Goal: Find specific page/section: Find specific page/section

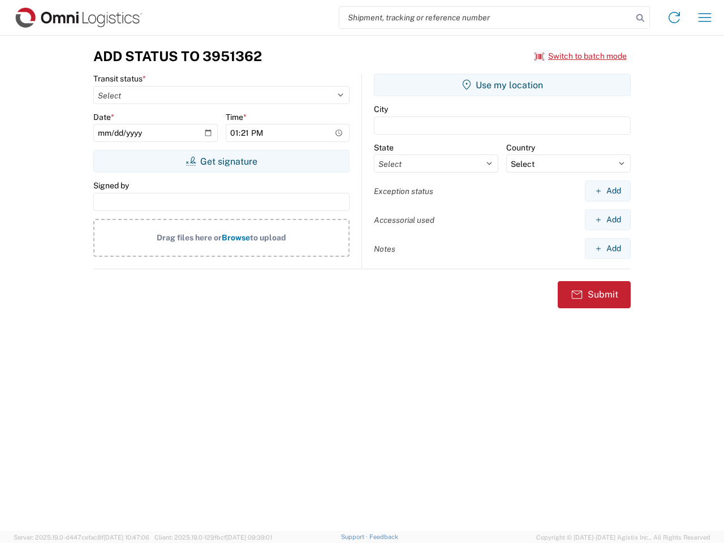
click at [486, 18] on input "search" at bounding box center [485, 17] width 293 height 21
click at [640, 18] on icon at bounding box center [640, 18] width 16 height 16
click at [674, 18] on icon at bounding box center [674, 17] width 18 height 18
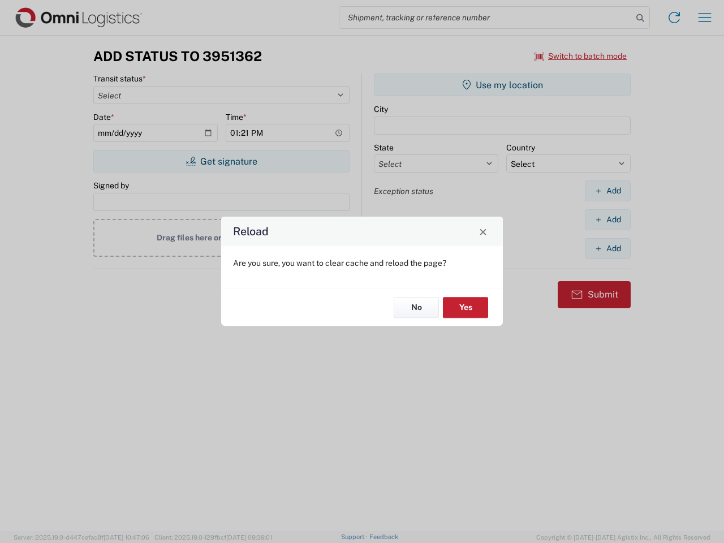
click at [705, 18] on div "Reload Are you sure, you want to clear cache and reload the page? No Yes" at bounding box center [362, 271] width 724 height 543
click at [581, 56] on div "Reload Are you sure, you want to clear cache and reload the page? No Yes" at bounding box center [362, 271] width 724 height 543
click at [221, 161] on div "Reload Are you sure, you want to clear cache and reload the page? No Yes" at bounding box center [362, 271] width 724 height 543
click at [502, 85] on div "Reload Are you sure, you want to clear cache and reload the page? No Yes" at bounding box center [362, 271] width 724 height 543
click at [607, 191] on div "Reload Are you sure, you want to clear cache and reload the page? No Yes" at bounding box center [362, 271] width 724 height 543
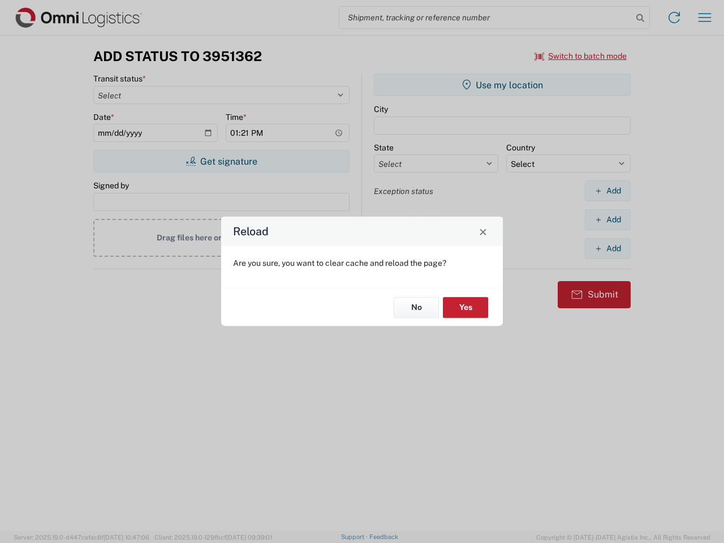
click at [607, 219] on div "Reload Are you sure, you want to clear cache and reload the page? No Yes" at bounding box center [362, 271] width 724 height 543
click at [607, 248] on div "Reload Are you sure, you want to clear cache and reload the page? No Yes" at bounding box center [362, 271] width 724 height 543
